Goal: Task Accomplishment & Management: Use online tool/utility

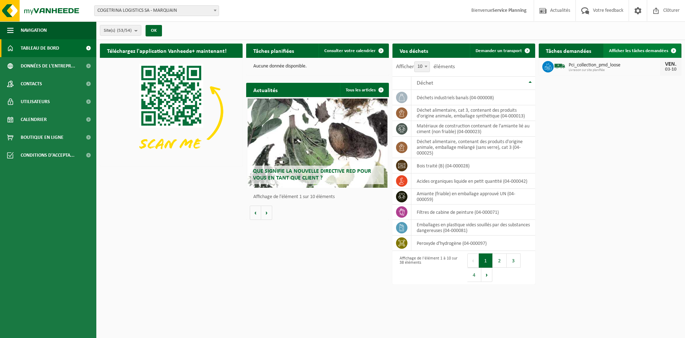
click at [663, 52] on span "Afficher les tâches demandées" at bounding box center [638, 51] width 59 height 5
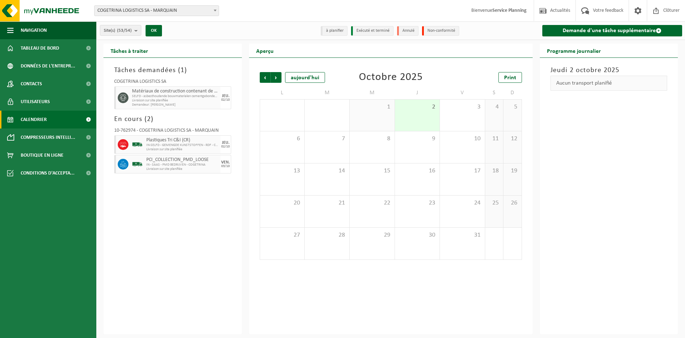
click at [175, 198] on div "Tâches demandées ( 1 ) COGETRINA LOGISTICS SA Matériaux de construction contena…" at bounding box center [172, 196] width 138 height 277
click at [654, 27] on link "Demande d'une tâche supplémentaire" at bounding box center [612, 30] width 140 height 11
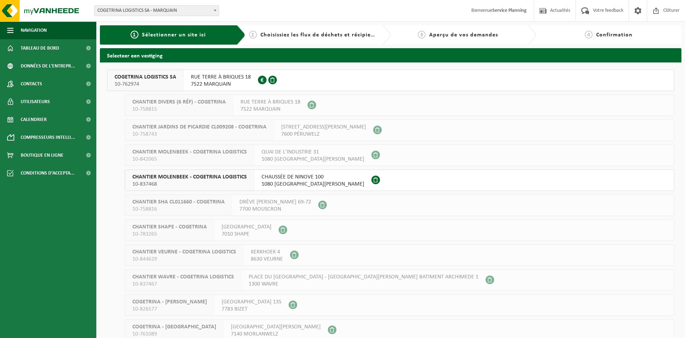
click at [205, 80] on span "RUE TERRE À BRIQUES 18" at bounding box center [221, 77] width 60 height 7
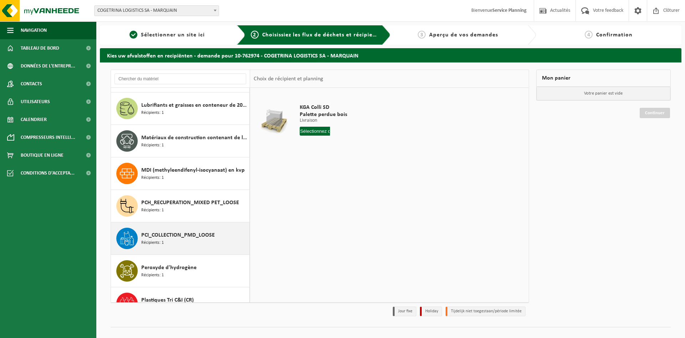
click at [185, 237] on span "PCI_COLLECTION_PMD_LOOSE" at bounding box center [178, 235] width 74 height 9
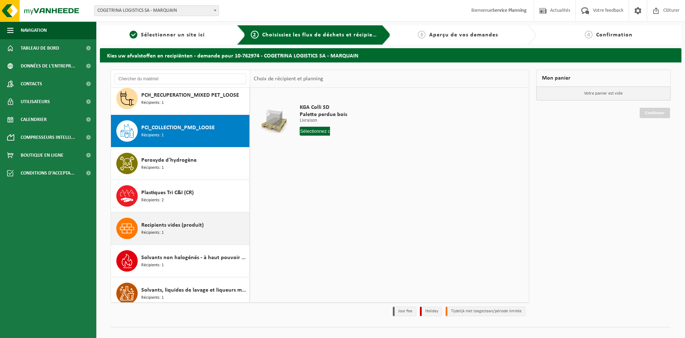
scroll to position [747, 0]
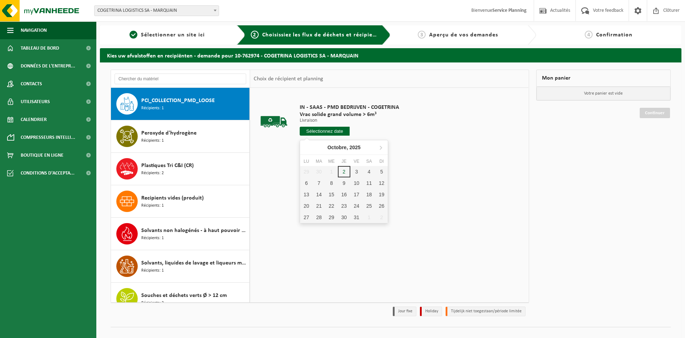
click at [333, 130] on input "text" at bounding box center [325, 131] width 50 height 9
click at [353, 170] on div "3" at bounding box center [356, 171] width 12 height 11
type input "à partir de 2025-10-03"
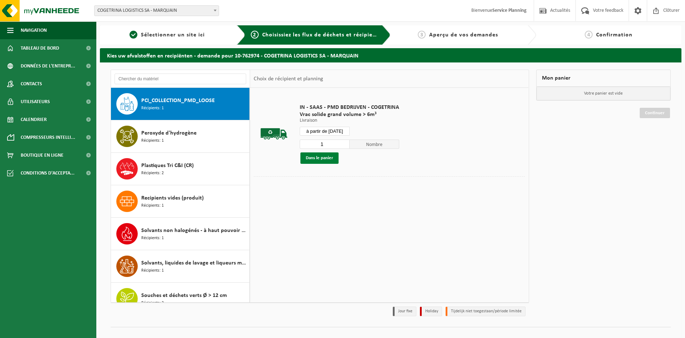
click at [325, 158] on button "Dans le panier" at bounding box center [319, 157] width 38 height 11
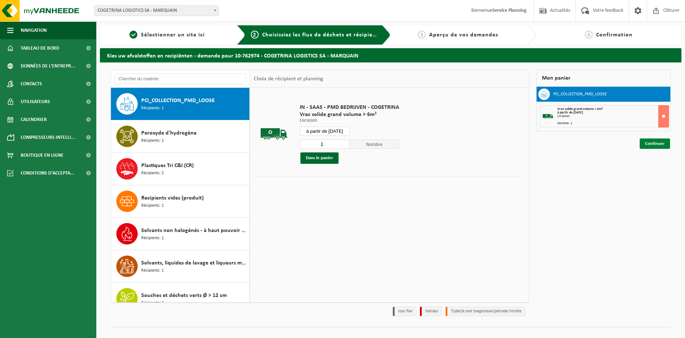
click at [646, 145] on link "Continuer" at bounding box center [655, 143] width 30 height 10
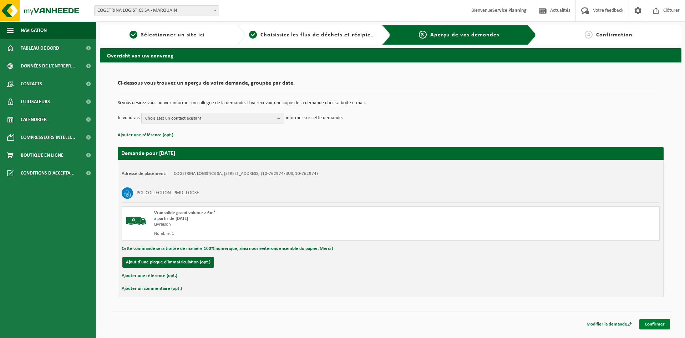
click at [658, 320] on link "Confirmer" at bounding box center [655, 324] width 31 height 10
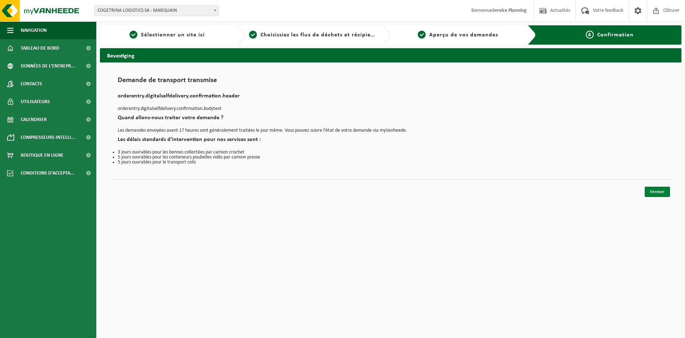
click at [649, 191] on link "Fermer" at bounding box center [657, 192] width 25 height 10
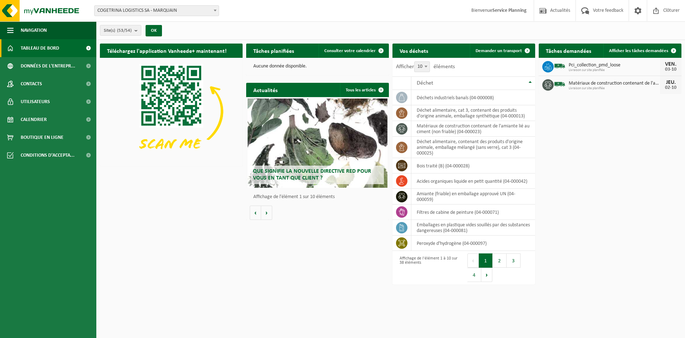
click at [630, 127] on div "Téléchargez l'application Vanheede+ maintenant! Cachez Tâches planifiées Consul…" at bounding box center [390, 147] width 585 height 215
